Goal: Navigation & Orientation: Find specific page/section

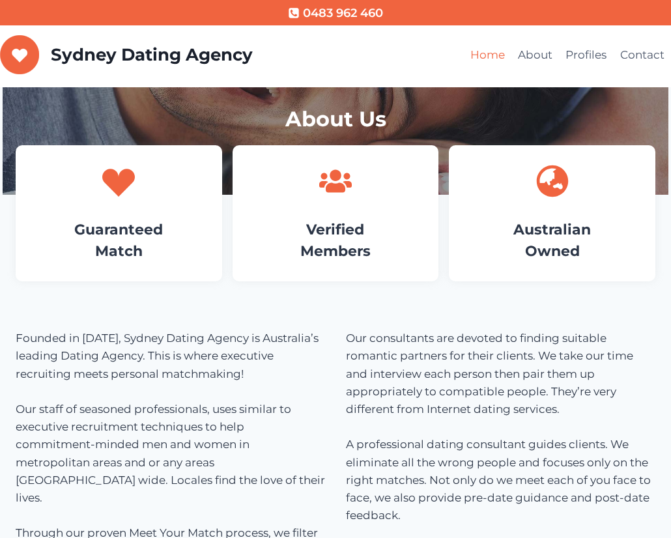
click at [511, 52] on link "Home" at bounding box center [488, 55] width 48 height 31
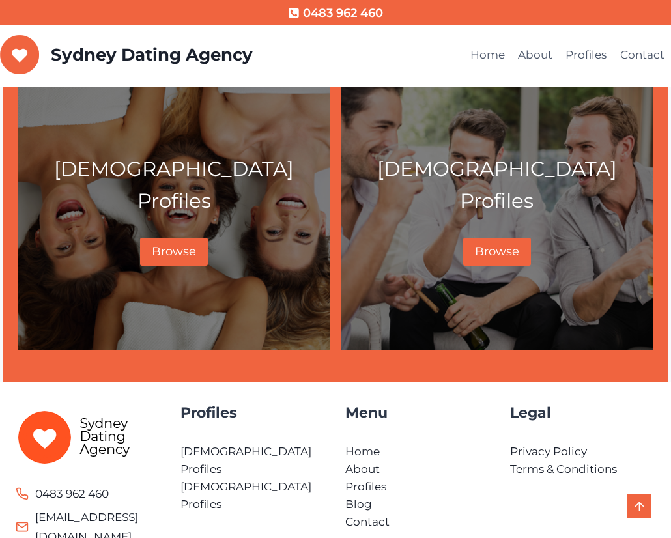
scroll to position [694, 0]
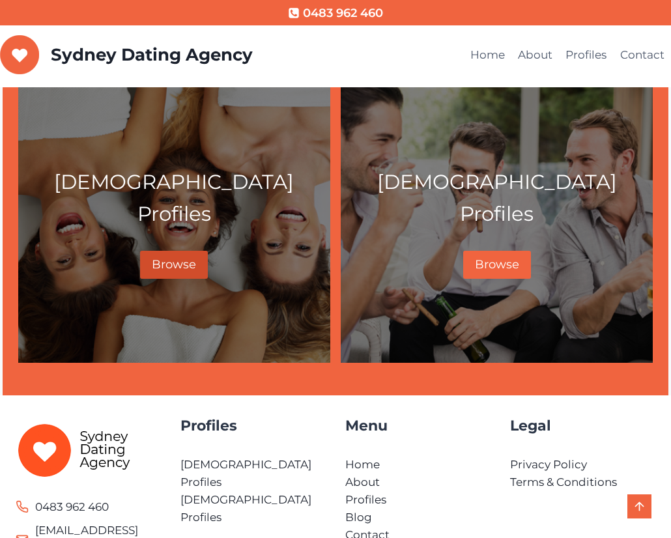
click at [154, 254] on link "Browse" at bounding box center [174, 265] width 68 height 28
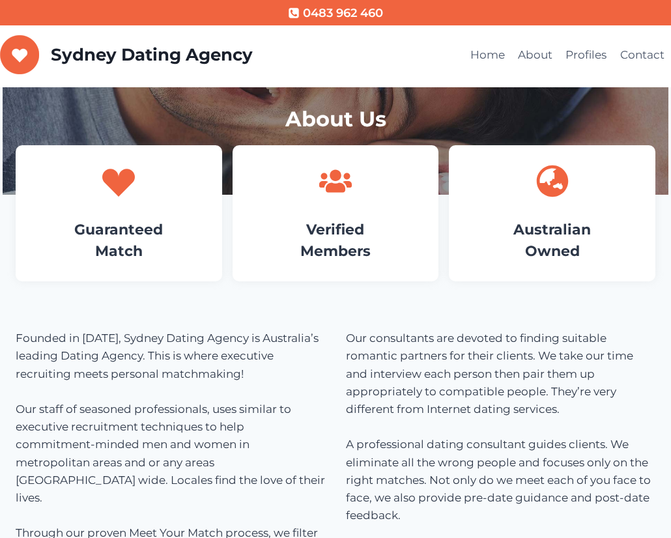
click at [88, 195] on div at bounding box center [118, 181] width 167 height 33
click at [125, 206] on div "Guaranteed Match" at bounding box center [119, 213] width 207 height 136
click at [124, 222] on link "Guaranteed Match" at bounding box center [118, 240] width 89 height 39
click at [112, 240] on h4 "Guaranteed Match" at bounding box center [118, 240] width 167 height 43
click at [139, 243] on link "Guaranteed Match" at bounding box center [118, 240] width 89 height 39
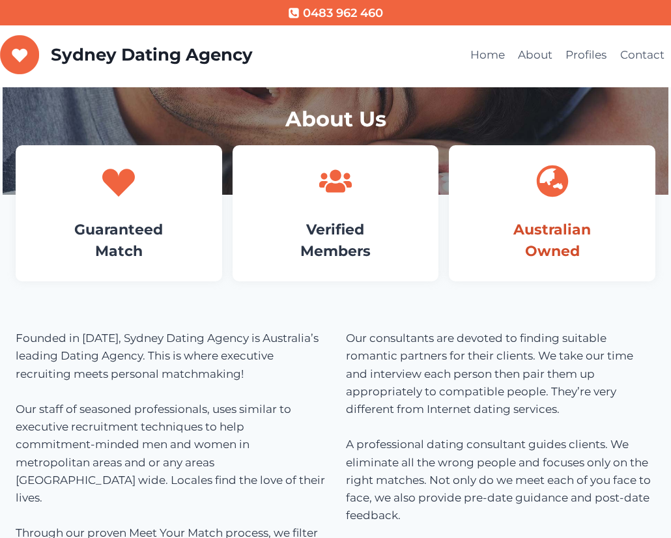
click at [548, 238] on link "Australian Owned" at bounding box center [552, 240] width 78 height 39
click at [341, 236] on link "Verified Members" at bounding box center [335, 240] width 70 height 39
click at [493, 59] on link "Home" at bounding box center [488, 55] width 48 height 31
click at [614, 57] on link "Contact" at bounding box center [642, 55] width 57 height 31
